Goal: Find specific page/section: Find specific page/section

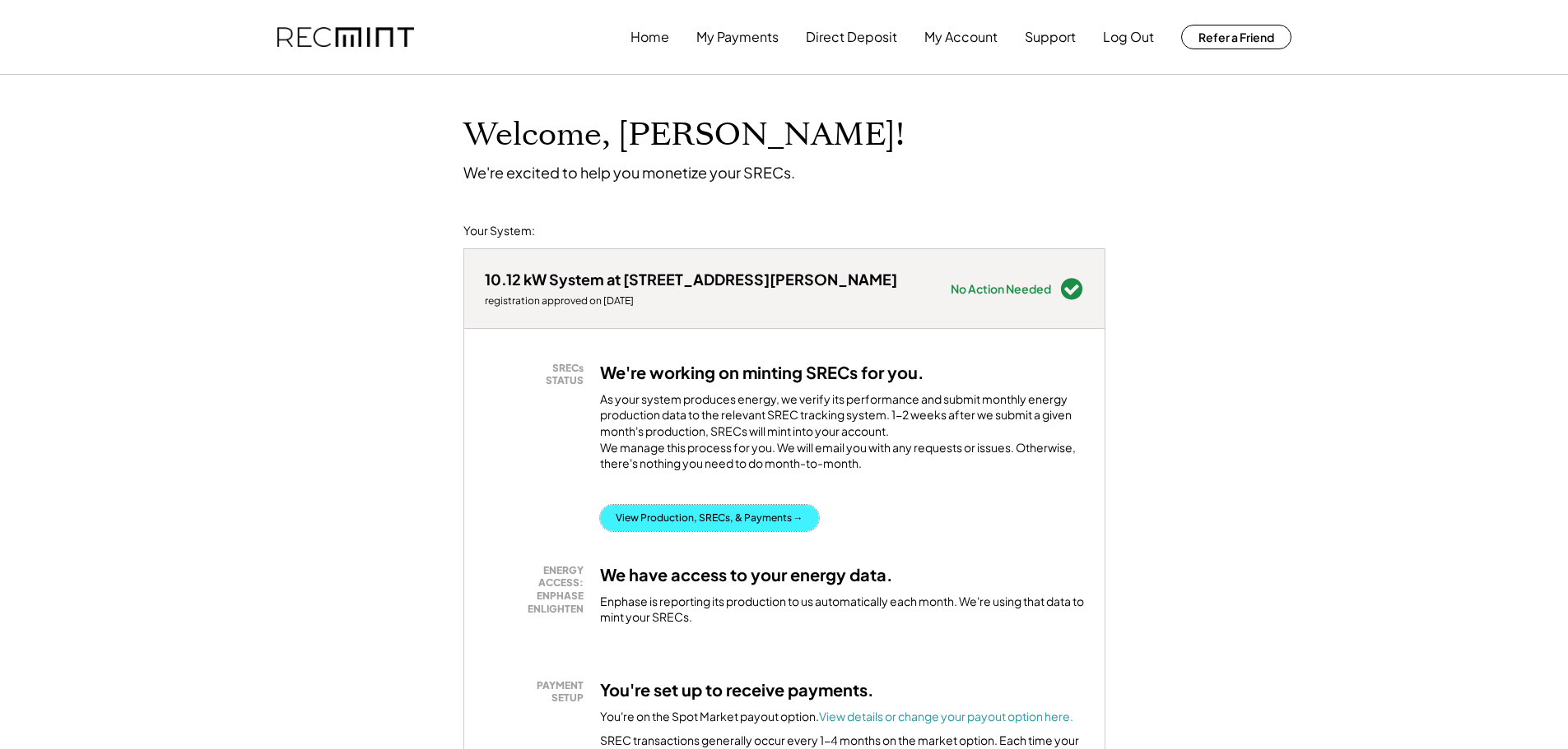
click at [782, 531] on button "View Production, SRECs, & Payments →" at bounding box center [709, 518] width 219 height 26
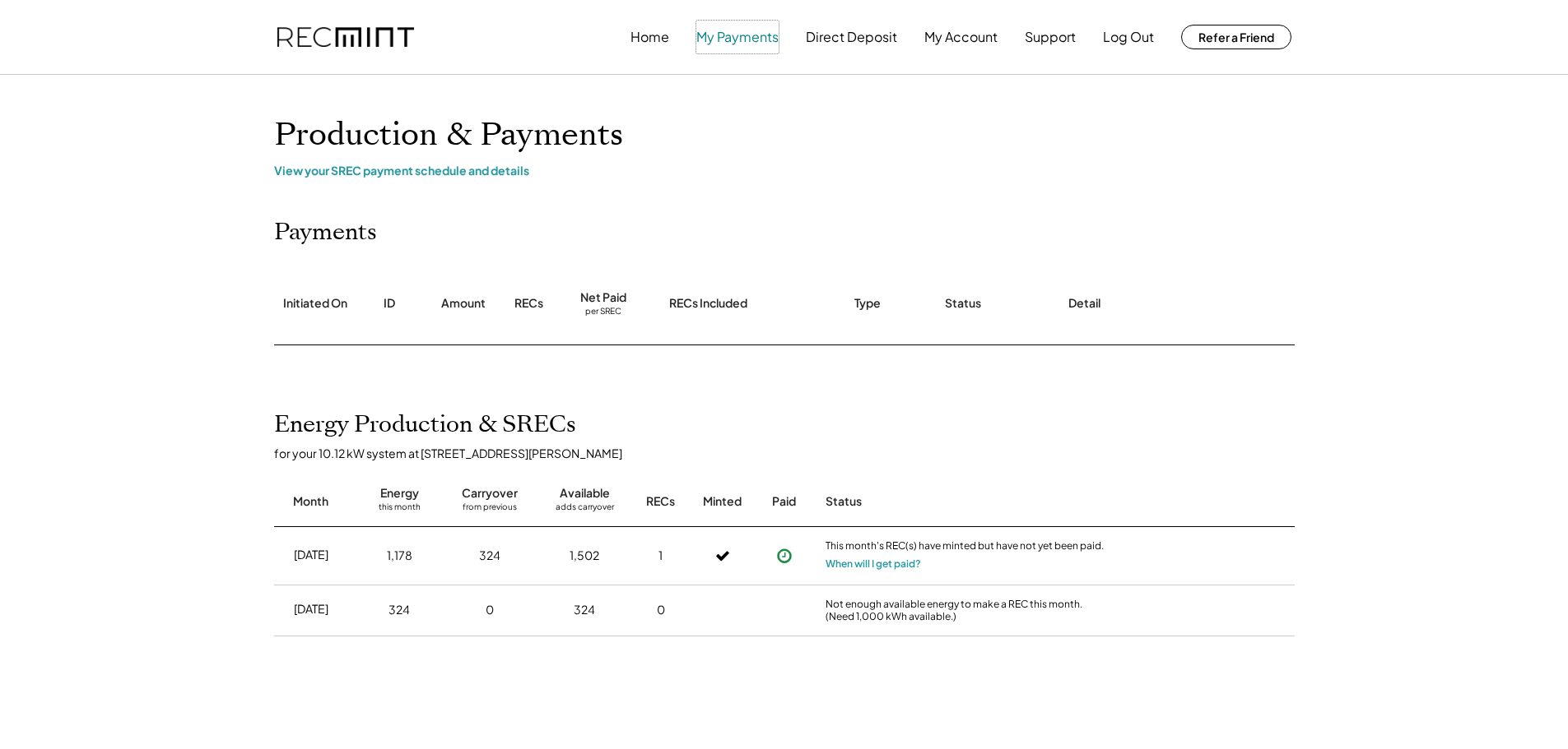
click at [740, 42] on button "My Payments" at bounding box center [738, 37] width 82 height 33
click at [741, 38] on button "My Payments" at bounding box center [738, 37] width 82 height 33
click at [962, 30] on button "My Account" at bounding box center [961, 37] width 74 height 33
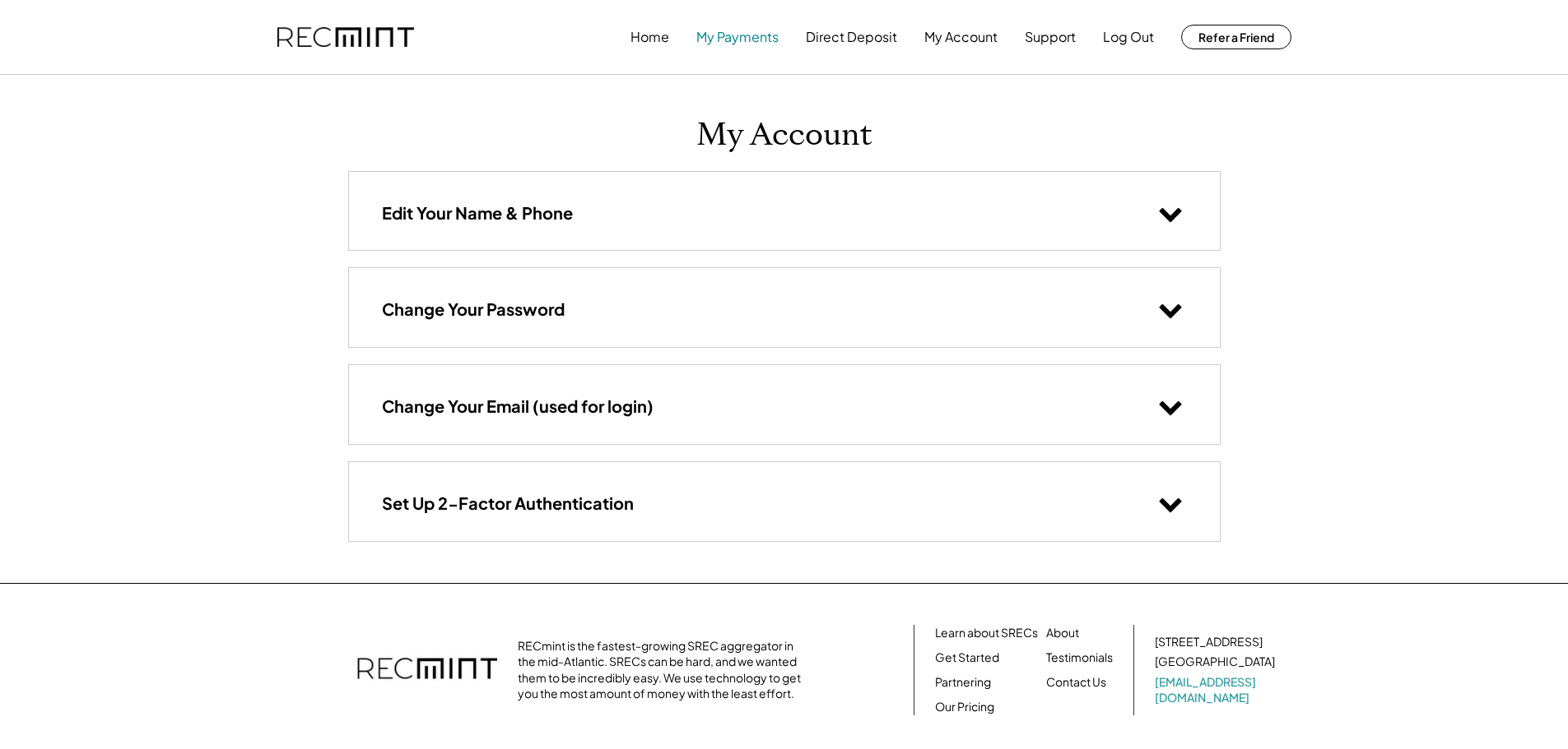
click at [725, 34] on button "My Payments" at bounding box center [738, 37] width 82 height 33
